Goal: Task Accomplishment & Management: Complete application form

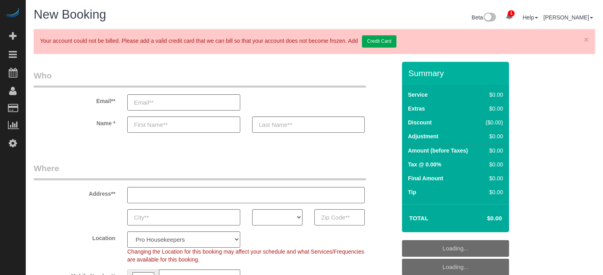
select select "4"
select select "number:9"
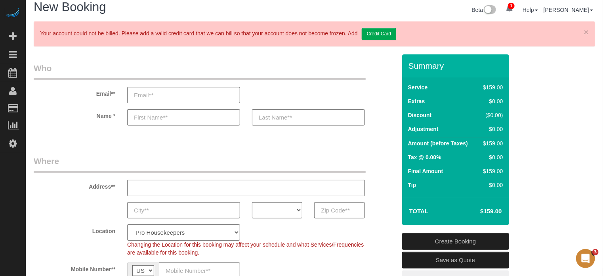
scroll to position [4, 0]
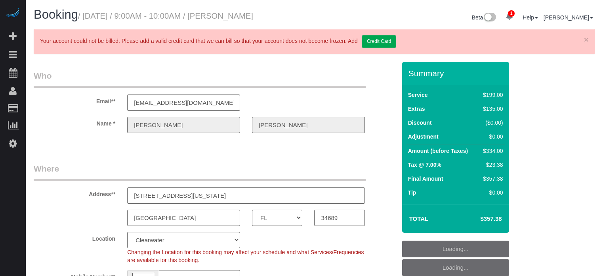
select select "FL"
select select "4"
select select "number:9"
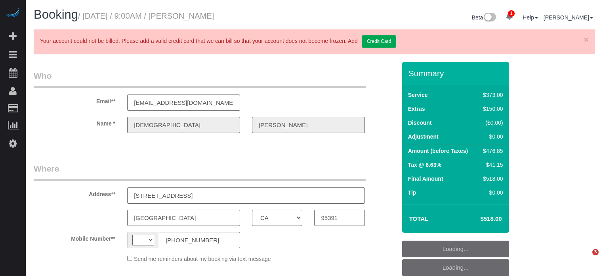
select select "CA"
select select "string:US"
select select "object:388"
select select "string:fspay-09aed234-43a6-43b2-9228-657b19d51d42"
select select "number:9"
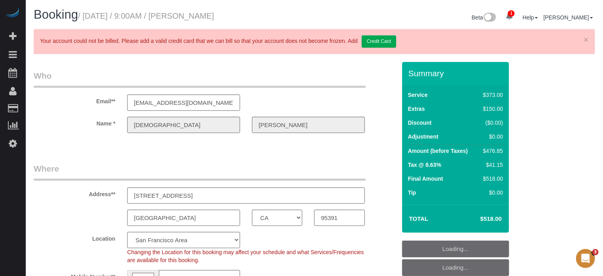
select select "object:748"
select select "5"
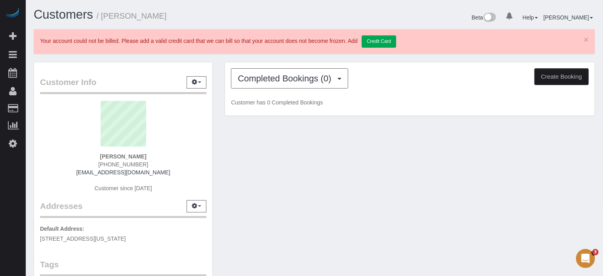
click at [307, 60] on div "Customers / [PERSON_NAME] Beta 0 Your Notifications You have 0 alerts × You hav…" at bounding box center [315, 236] width 578 height 473
click at [309, 87] on button "Completed Bookings (0)" at bounding box center [289, 78] width 117 height 20
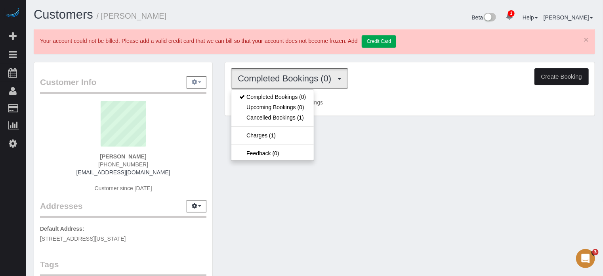
click at [192, 84] on button "button" at bounding box center [197, 82] width 20 height 12
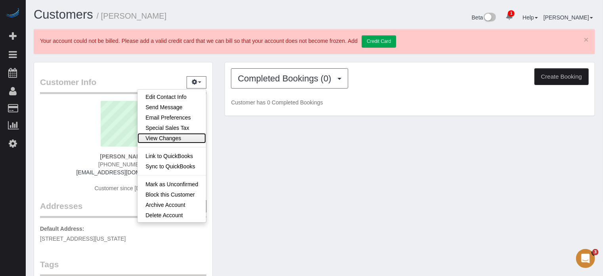
click at [176, 133] on link "View Changes" at bounding box center [172, 138] width 69 height 10
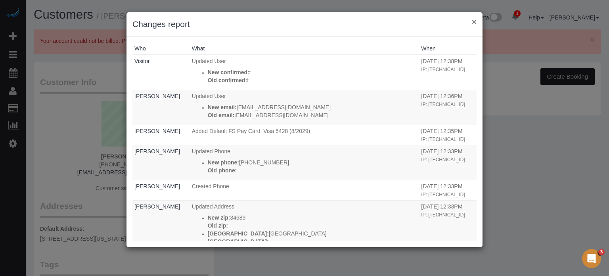
click at [472, 21] on button "×" at bounding box center [474, 21] width 5 height 8
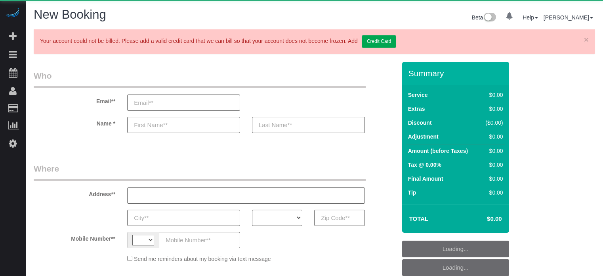
select select "string:[GEOGRAPHIC_DATA]"
select select "object:344"
select select "4"
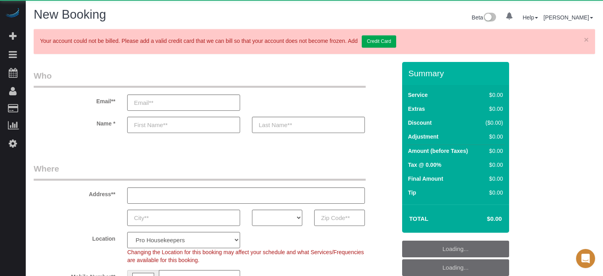
select select "object:1235"
